Goal: Check status

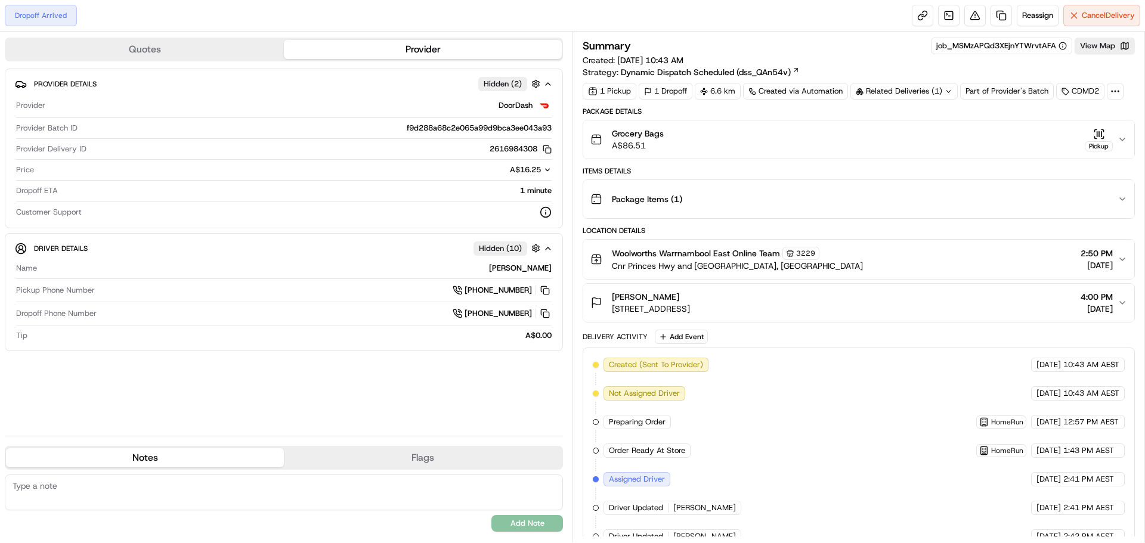
click at [1121, 133] on button "Grocery Bags A$86.51 Pickup" at bounding box center [858, 139] width 551 height 38
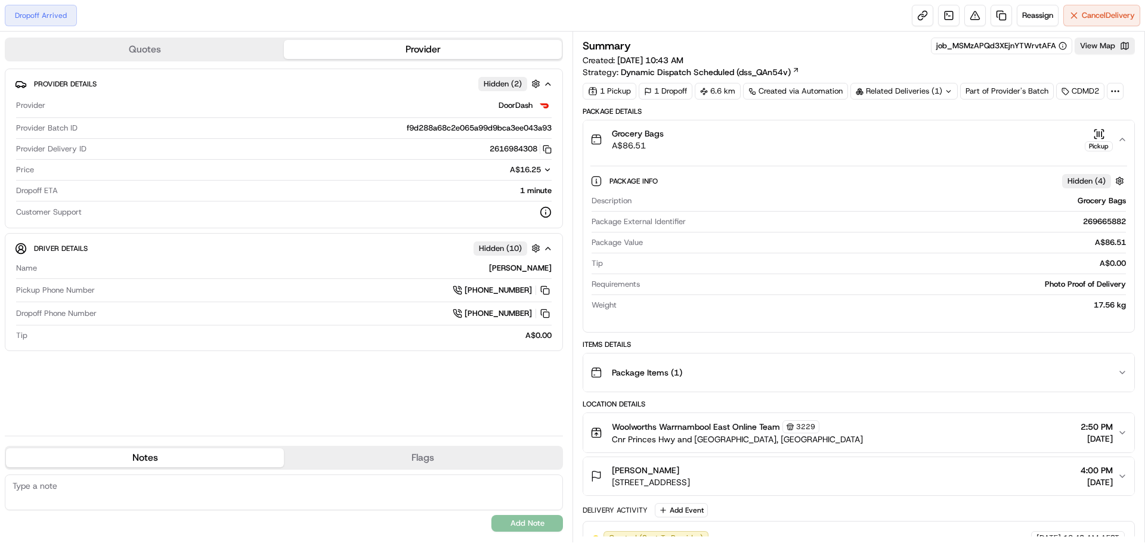
click at [1122, 131] on button "Grocery Bags A$86.51 Pickup" at bounding box center [858, 139] width 551 height 38
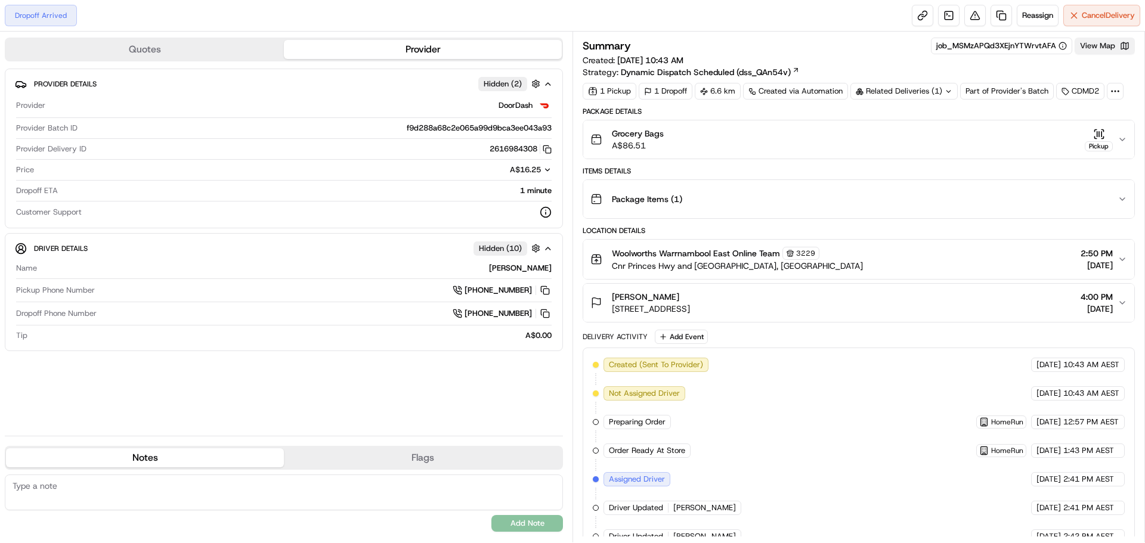
click at [1098, 46] on button "View Map" at bounding box center [1104, 46] width 60 height 17
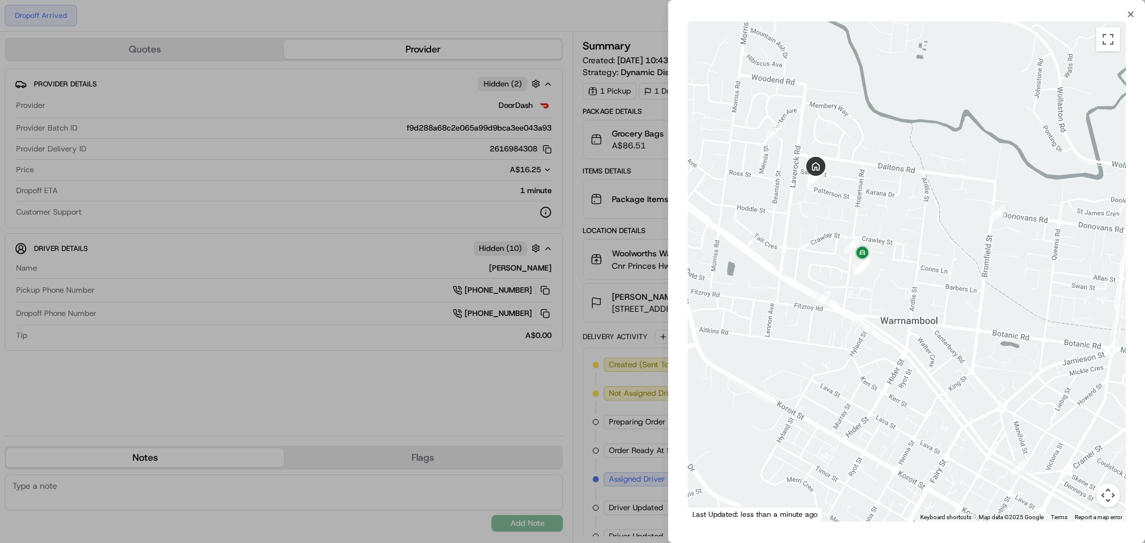
drag, startPoint x: 817, startPoint y: 244, endPoint x: 888, endPoint y: 274, distance: 77.2
click at [888, 277] on div at bounding box center [906, 271] width 438 height 500
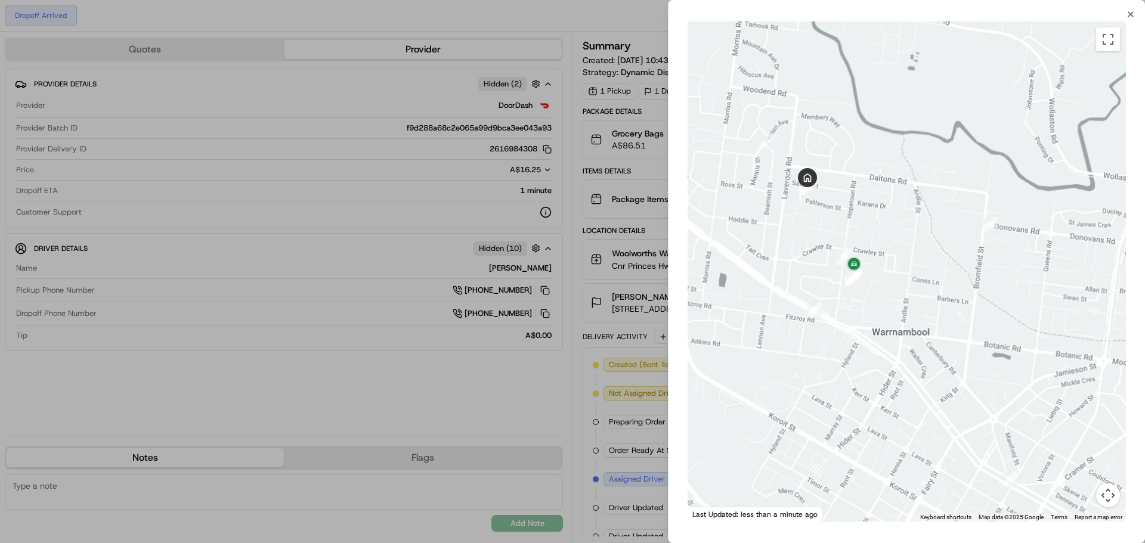
click at [495, 389] on div at bounding box center [572, 271] width 1145 height 543
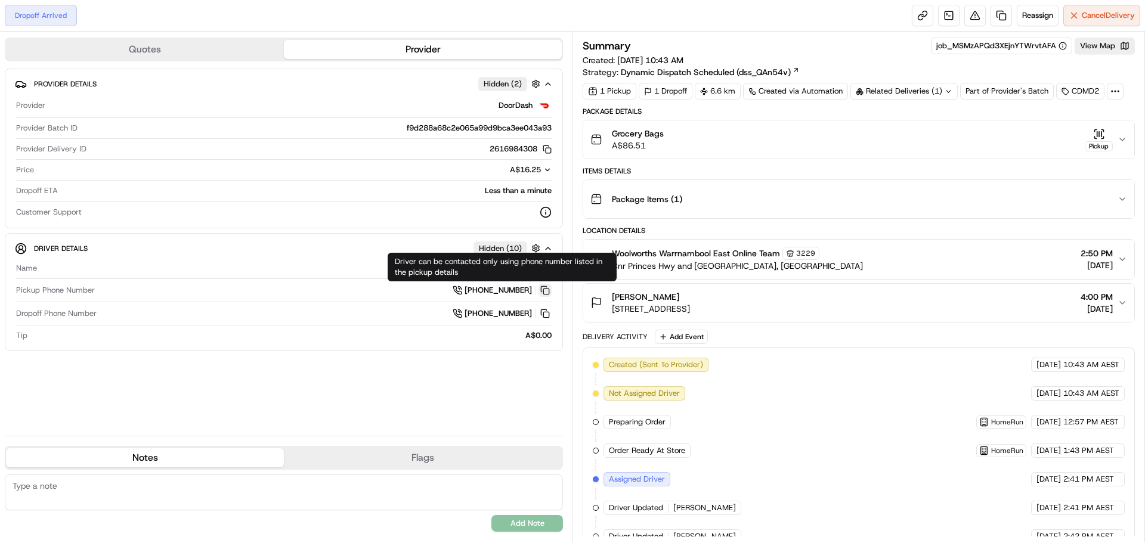
click at [543, 288] on button at bounding box center [544, 290] width 13 height 13
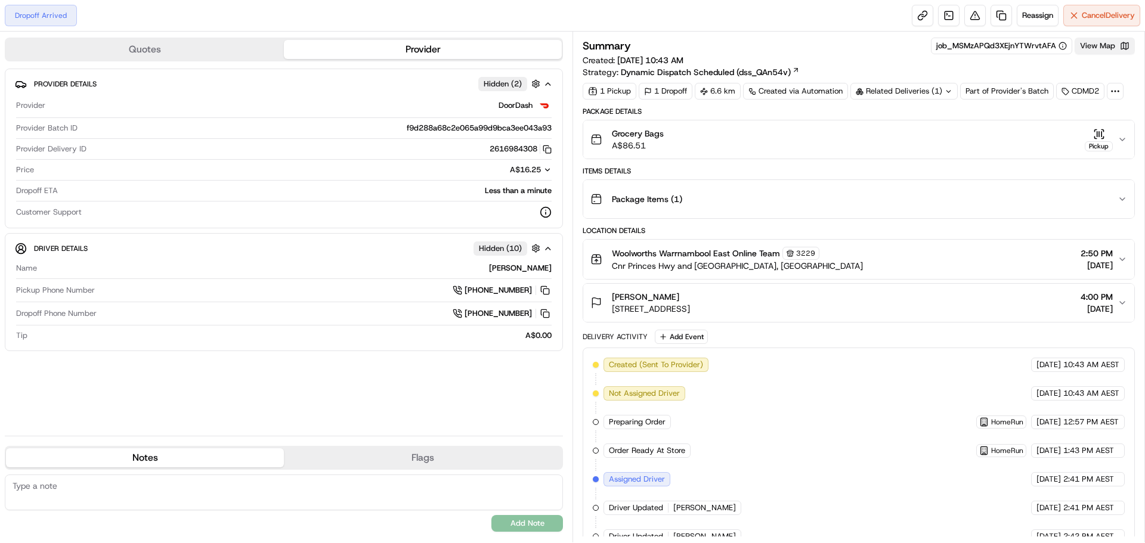
click at [1114, 48] on button "View Map" at bounding box center [1104, 46] width 60 height 17
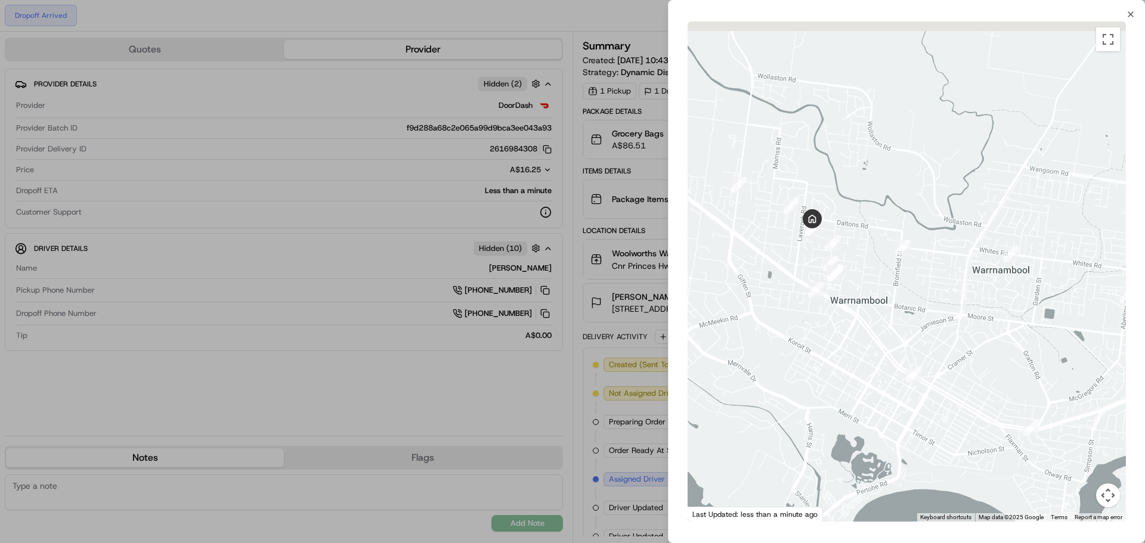
drag, startPoint x: 836, startPoint y: 284, endPoint x: 876, endPoint y: 320, distance: 54.5
click at [873, 318] on div at bounding box center [906, 271] width 438 height 500
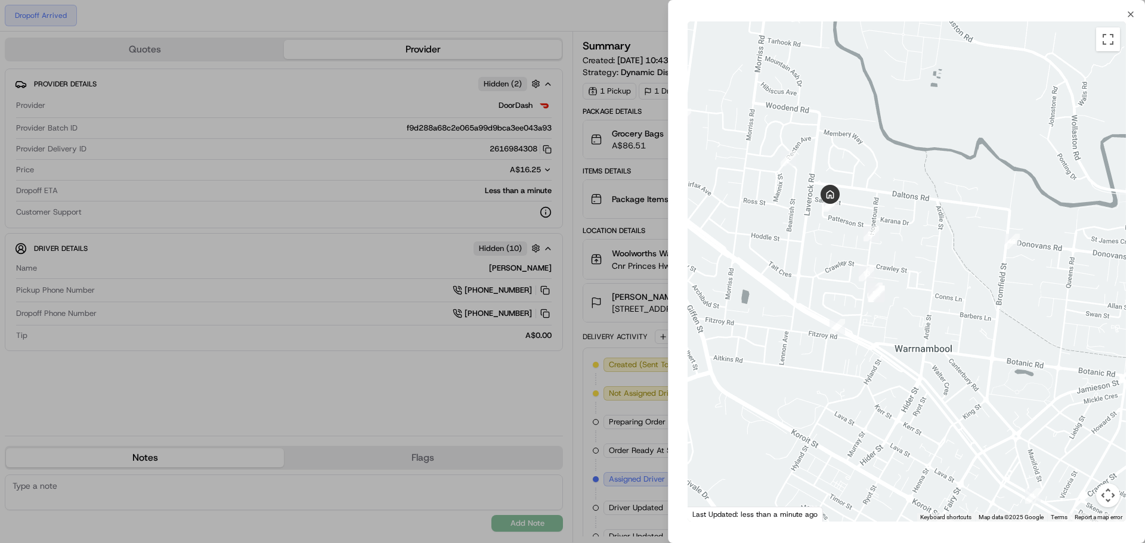
drag, startPoint x: 764, startPoint y: 225, endPoint x: 841, endPoint y: 283, distance: 96.6
click at [829, 281] on div at bounding box center [906, 271] width 438 height 500
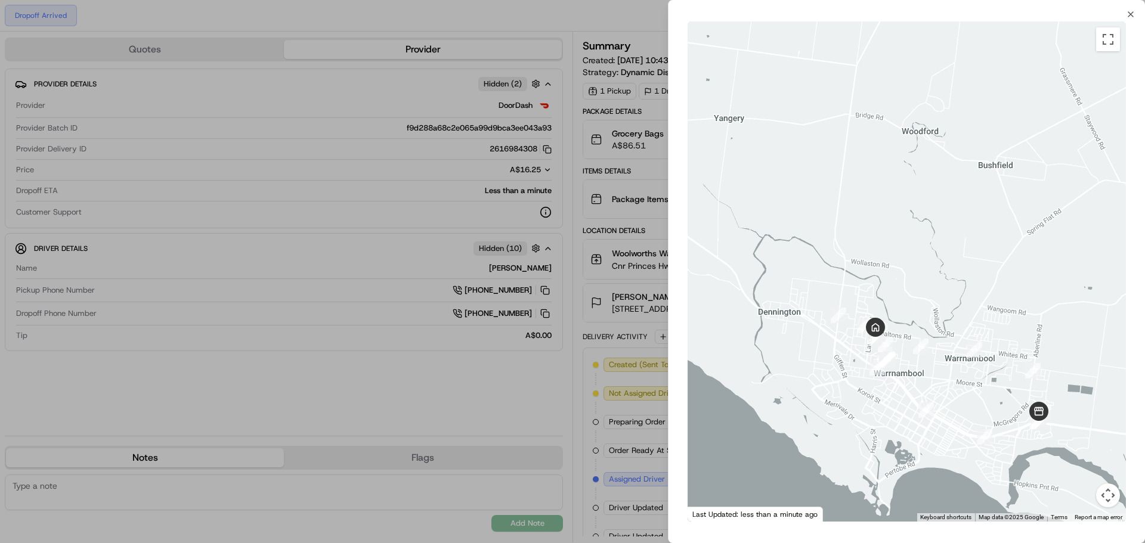
drag, startPoint x: 941, startPoint y: 374, endPoint x: 952, endPoint y: 391, distance: 20.2
click at [952, 391] on div at bounding box center [906, 271] width 438 height 500
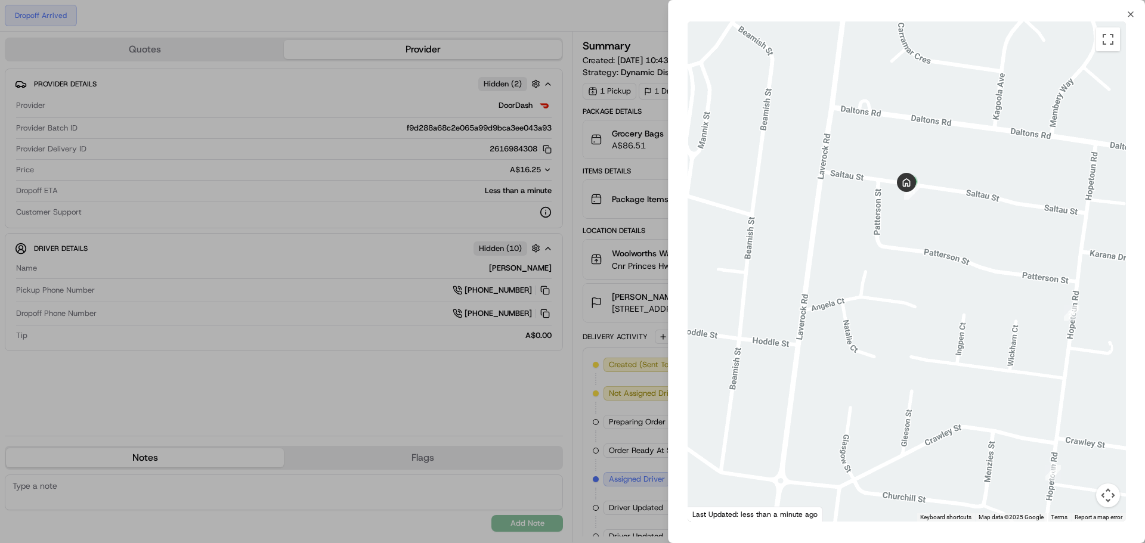
drag, startPoint x: 932, startPoint y: 186, endPoint x: 931, endPoint y: 389, distance: 202.7
click at [931, 389] on div at bounding box center [906, 271] width 438 height 500
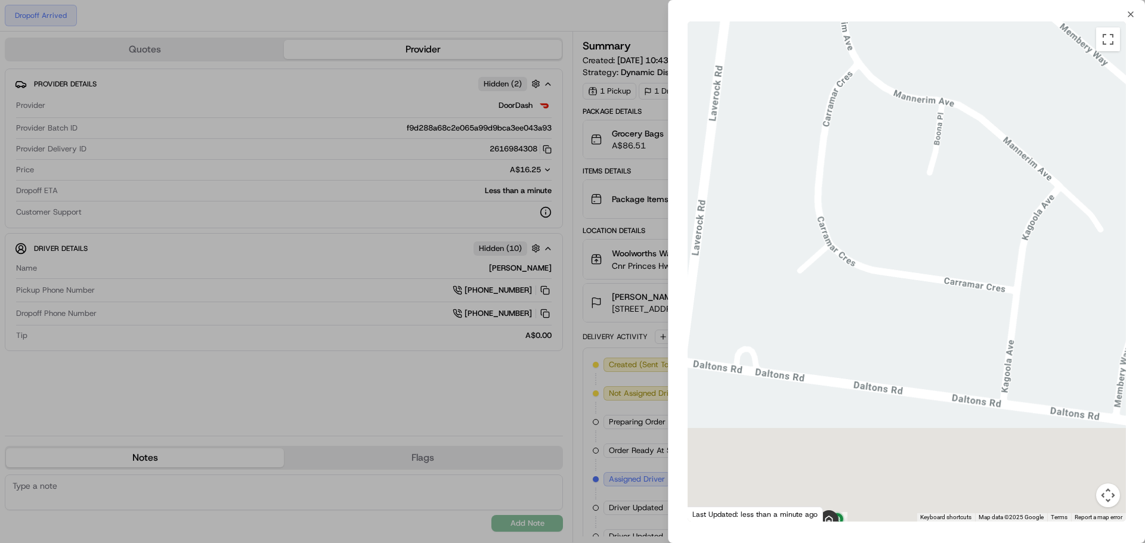
drag, startPoint x: 970, startPoint y: 439, endPoint x: 954, endPoint y: 163, distance: 275.9
click at [953, 166] on div at bounding box center [906, 271] width 438 height 500
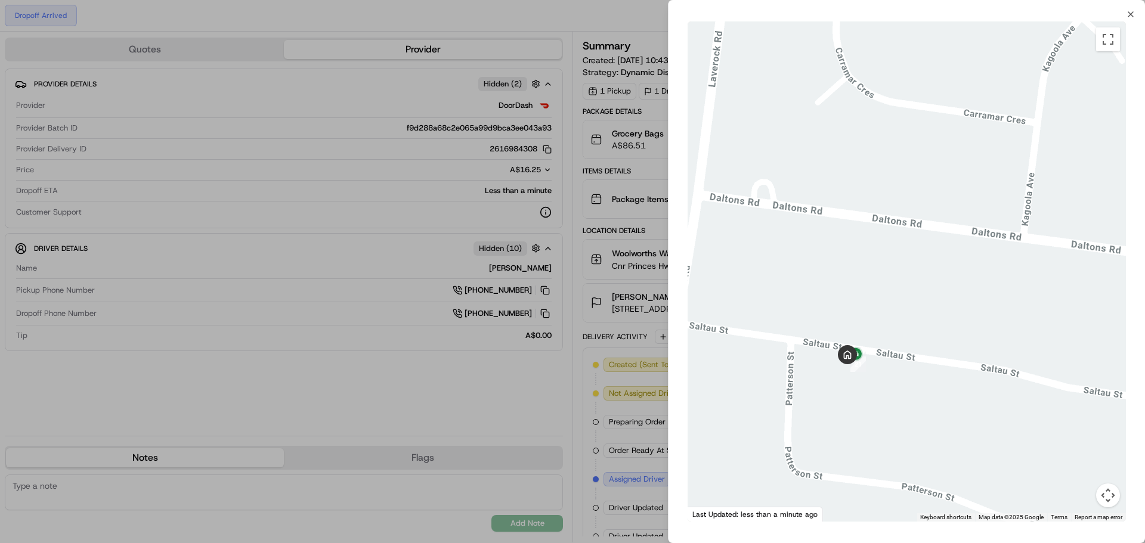
click at [945, 326] on div at bounding box center [906, 271] width 438 height 500
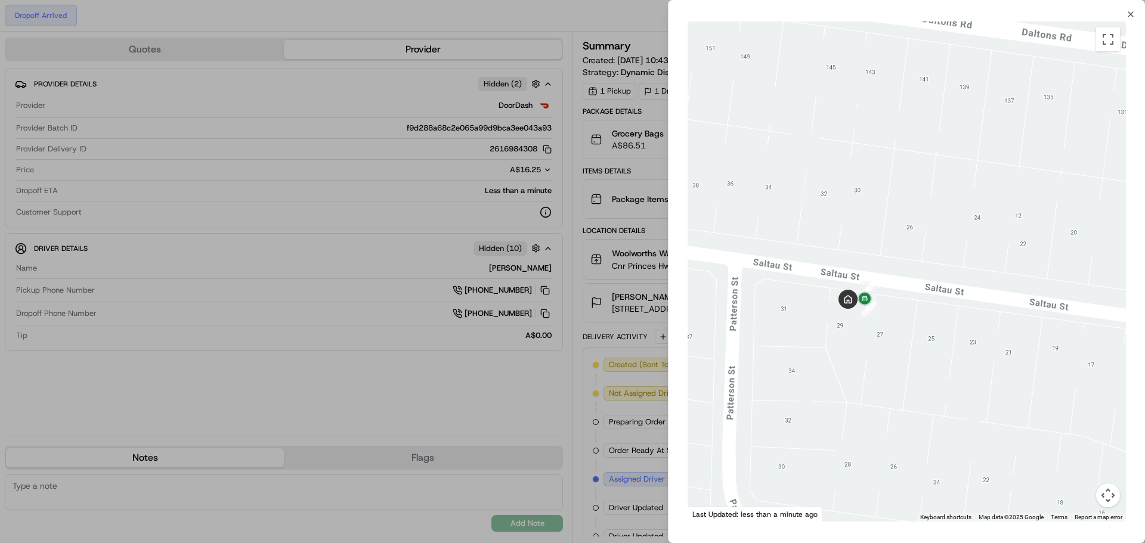
drag, startPoint x: 847, startPoint y: 289, endPoint x: 887, endPoint y: 336, distance: 62.2
click at [887, 336] on div at bounding box center [906, 271] width 438 height 500
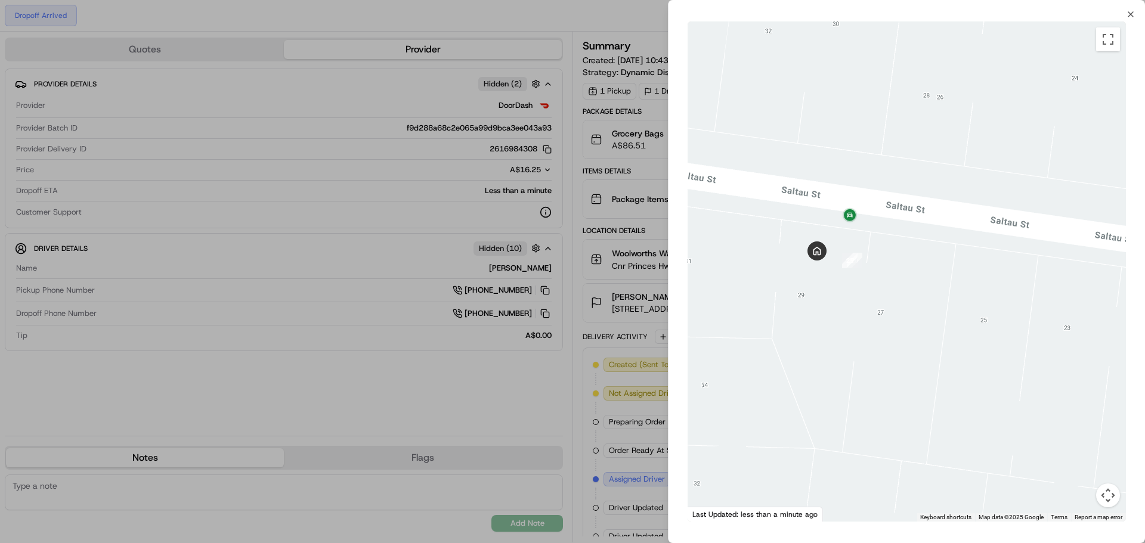
click at [579, 435] on div at bounding box center [572, 271] width 1145 height 543
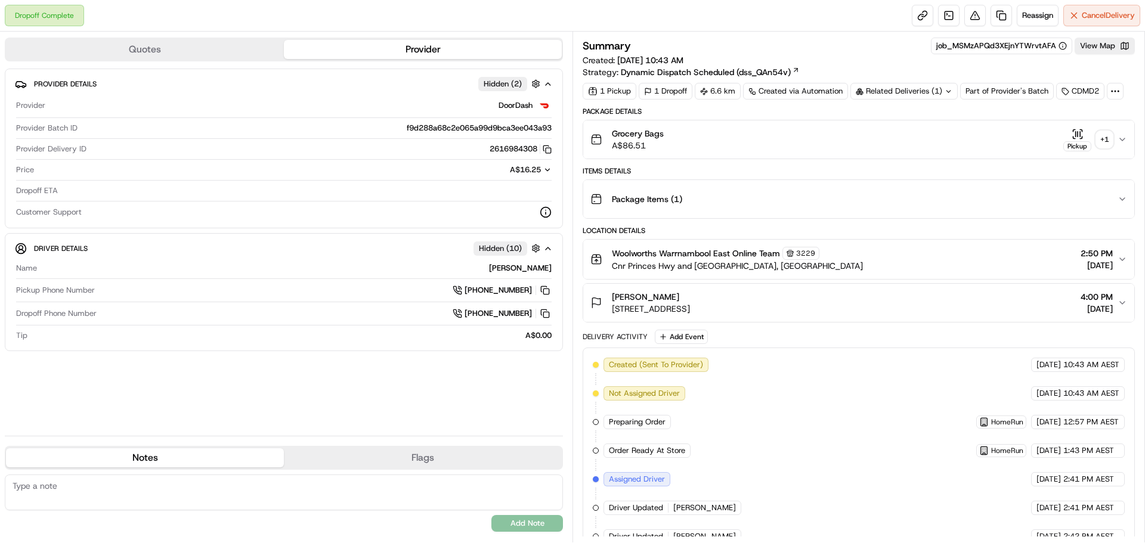
click at [1107, 141] on div "+ 1" at bounding box center [1104, 139] width 17 height 17
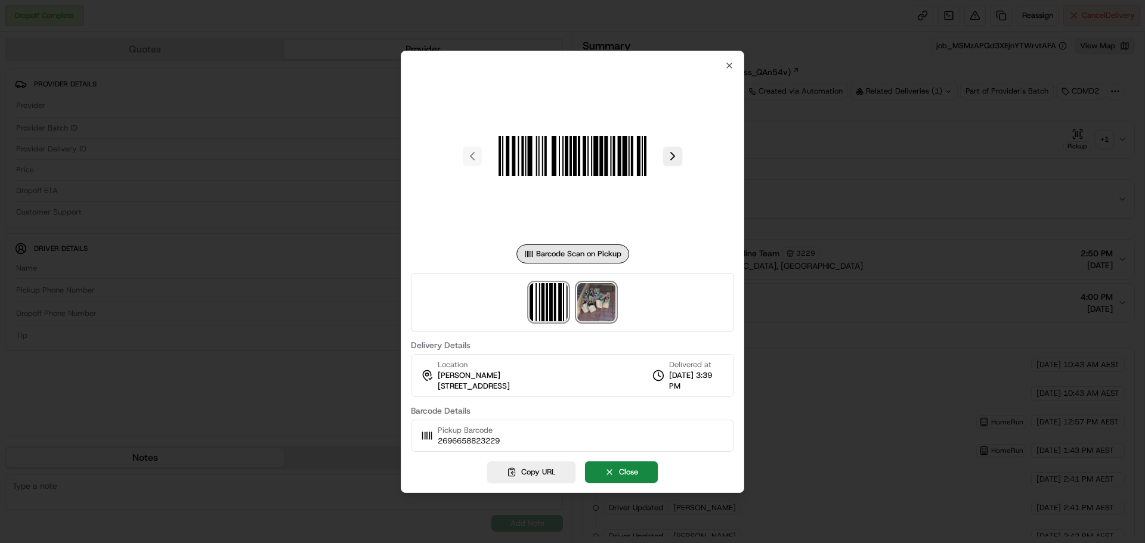
click at [609, 302] on img at bounding box center [596, 302] width 38 height 38
